Goal: Check status: Check status

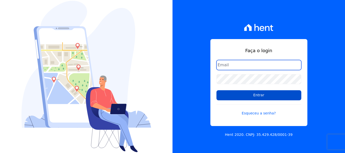
type input "[EMAIL_ADDRESS][PERSON_NAME][DOMAIN_NAME]"
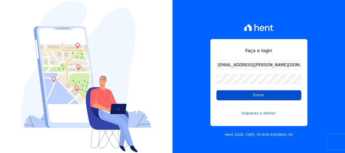
drag, startPoint x: 265, startPoint y: 91, endPoint x: 266, endPoint y: 94, distance: 2.8
click at [265, 91] on input "Entrar" at bounding box center [258, 95] width 85 height 10
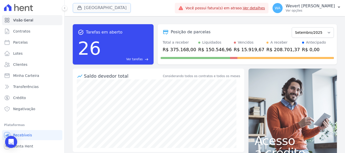
click at [112, 7] on button "[GEOGRAPHIC_DATA]" at bounding box center [102, 8] width 58 height 10
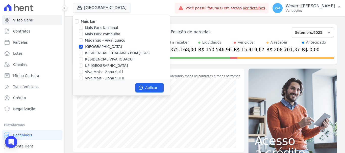
click at [97, 28] on label "Mais Park Nacional" at bounding box center [101, 27] width 33 height 5
click at [83, 28] on input "Mais Park Nacional" at bounding box center [81, 28] width 4 height 4
checkbox input "true"
click at [80, 46] on input "Parque Primavera" at bounding box center [81, 47] width 4 height 4
checkbox input "false"
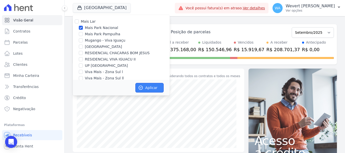
click at [149, 89] on button "Aplicar" at bounding box center [149, 88] width 28 height 10
click at [23, 64] on span "Clientes" at bounding box center [20, 64] width 14 height 5
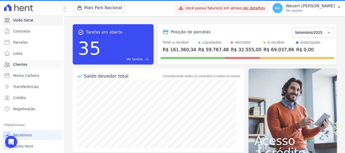
click at [18, 63] on span "Clientes" at bounding box center [20, 64] width 14 height 5
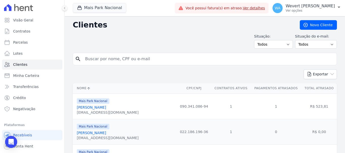
drag, startPoint x: 113, startPoint y: 61, endPoint x: 113, endPoint y: 55, distance: 6.1
click at [113, 61] on input "search" at bounding box center [208, 59] width 252 height 10
type input "V"
paste input "QUESIA CARLA BERNARDO DE OLIVEIRA VERONEZE"
type input "QUESIA CARLA BERNARDO DE OLIVEIRA VERONEZE"
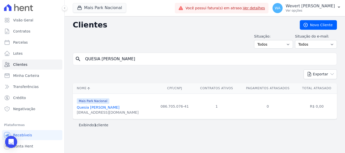
click at [117, 105] on link "Quesia Carla Bernardo De Oliveira Veroneze" at bounding box center [98, 107] width 43 height 4
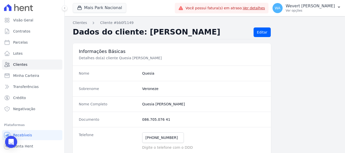
click at [131, 96] on div "Nome Completo Quesia Carla Bernardo De Oliveira Veroneze" at bounding box center [172, 103] width 198 height 15
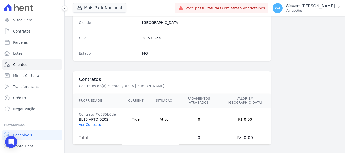
click at [90, 123] on link "Ver Contrato" at bounding box center [90, 125] width 22 height 4
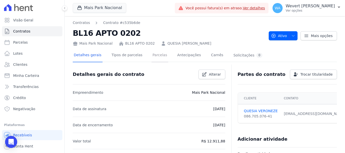
click at [151, 55] on link "Parcelas" at bounding box center [159, 55] width 17 height 13
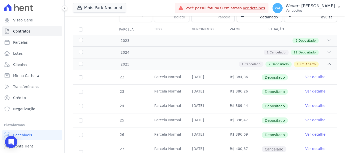
scroll to position [59, 0]
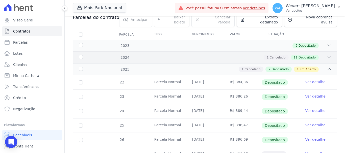
click at [153, 51] on div "2024 1 Cancelado 11 Depositado" at bounding box center [205, 57] width 264 height 12
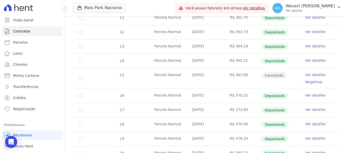
scroll to position [126, 0]
